Goal: Task Accomplishment & Management: Use online tool/utility

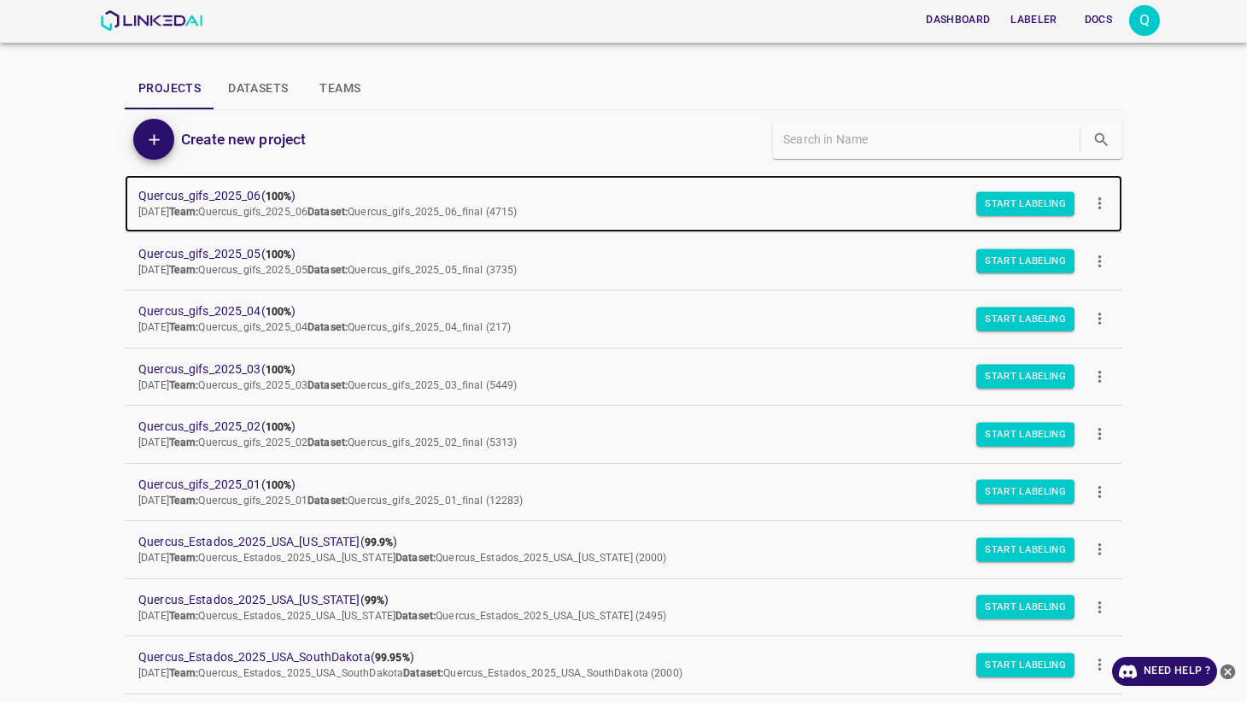
click at [217, 185] on link "Quercus_gifs_2025_06 ( 100% ) [DATE] Team: Quercus_gifs_2025_06 Dataset: Quercu…" at bounding box center [623, 203] width 997 height 57
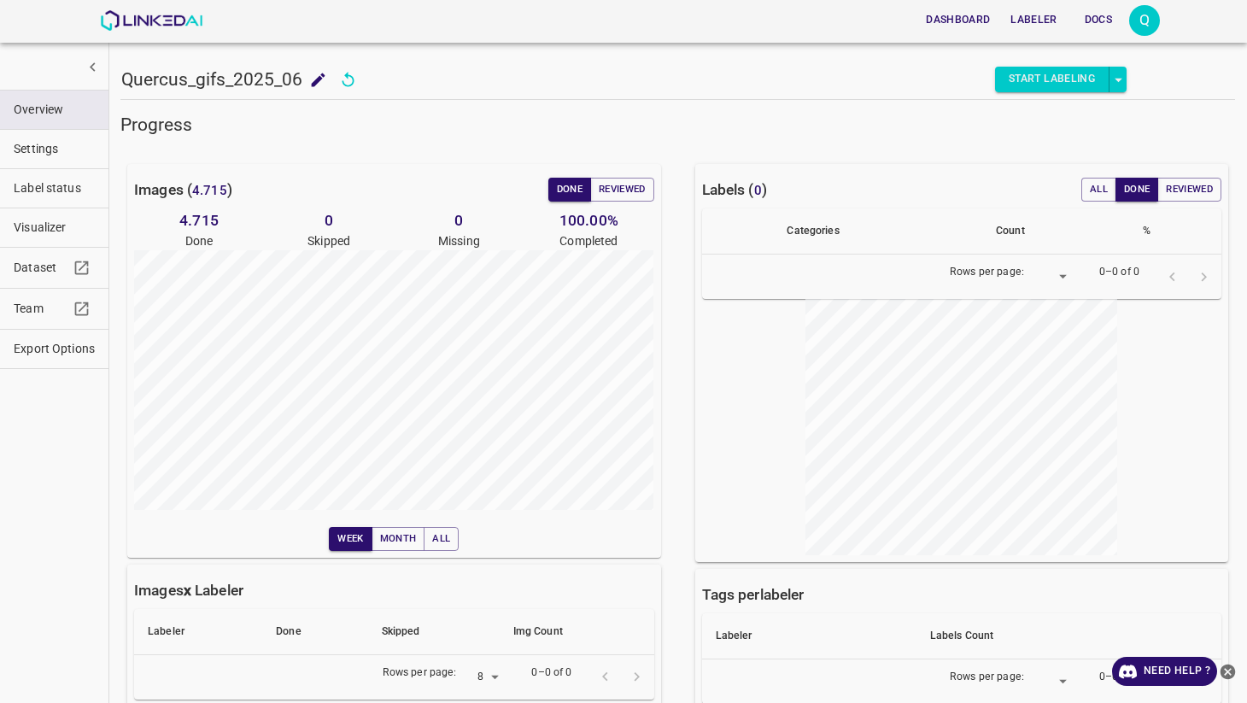
click at [1044, 82] on button "Start Labeling" at bounding box center [1052, 80] width 114 height 26
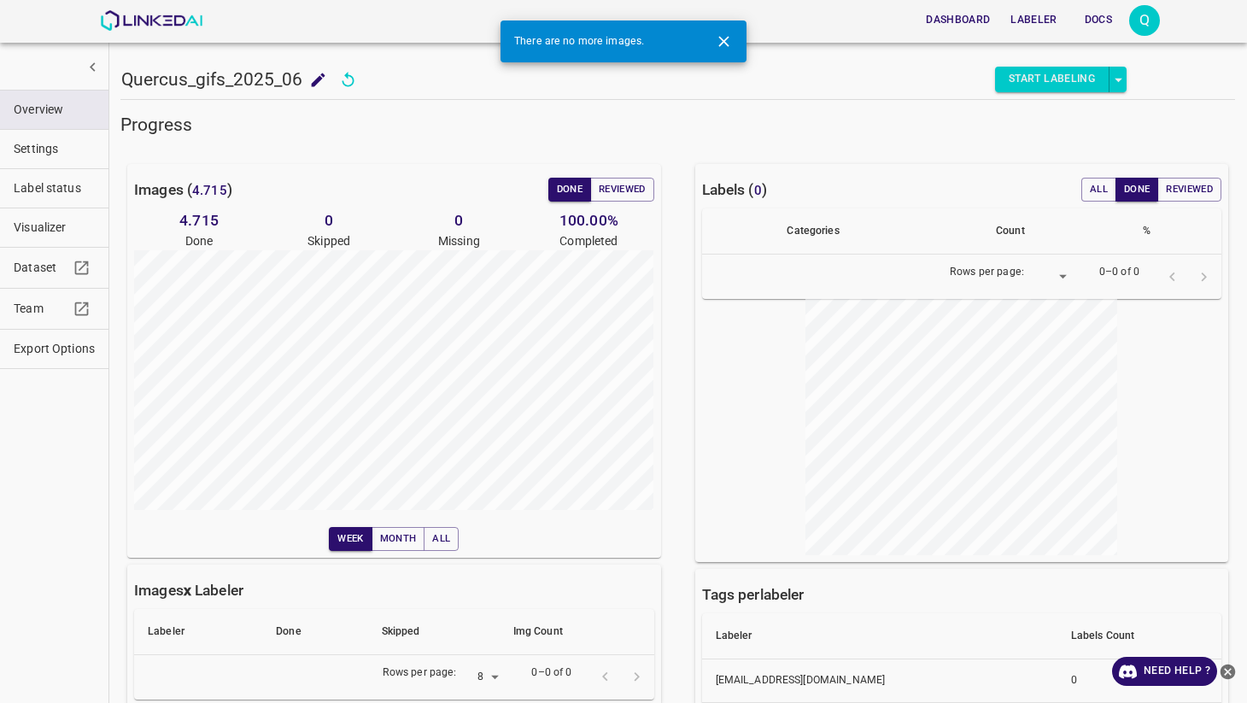
click at [50, 231] on span "Visualizer" at bounding box center [54, 228] width 81 height 18
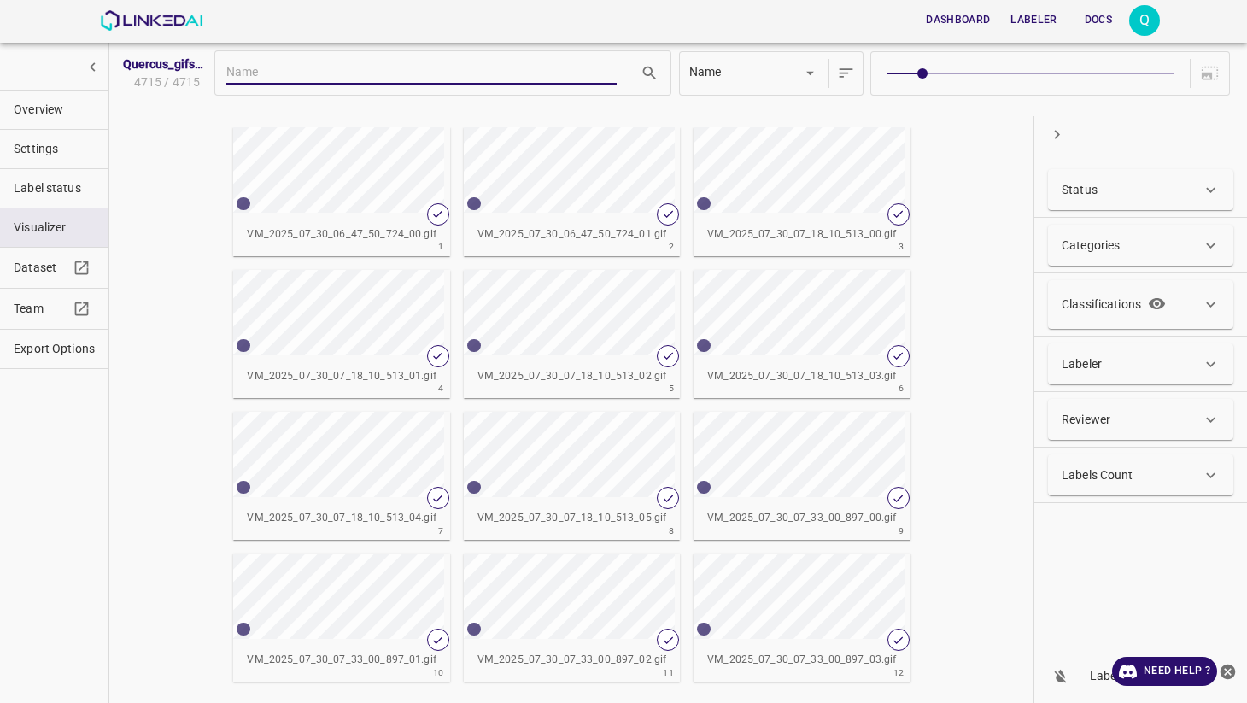
click at [303, 219] on div "VM_2025_07_30_06_47_50_724_00.gif" at bounding box center [341, 234] width 216 height 43
